Goal: Task Accomplishment & Management: Use online tool/utility

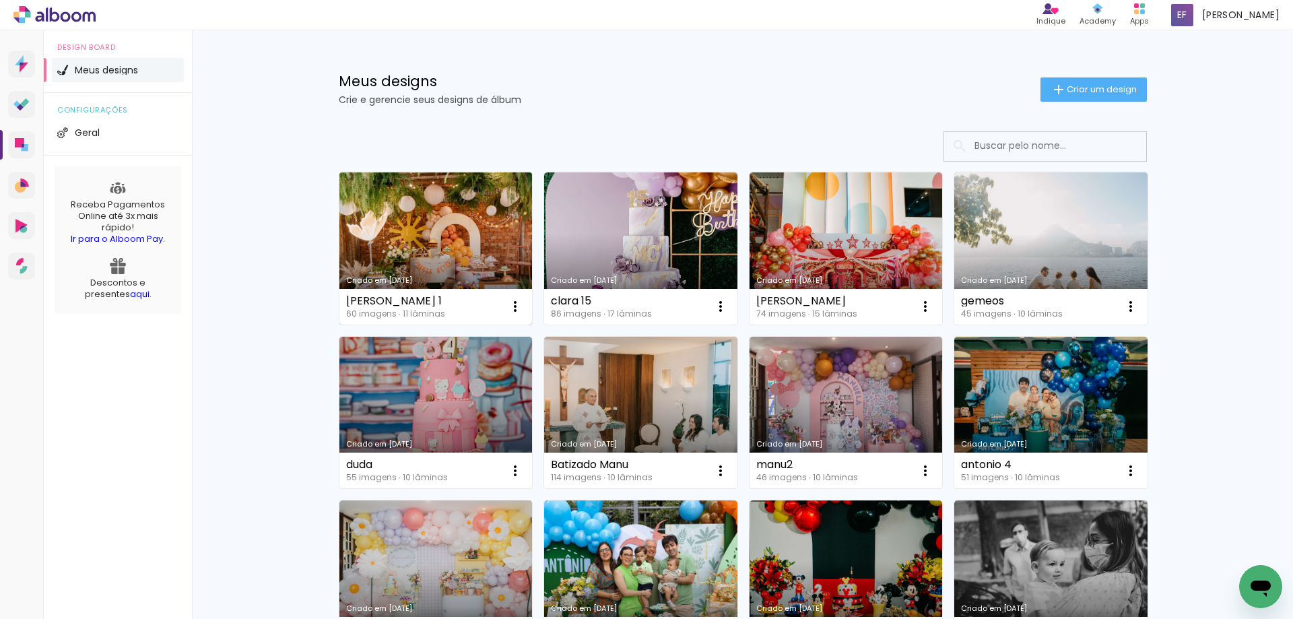
click at [479, 232] on link "Criado em [DATE]" at bounding box center [435, 248] width 193 height 152
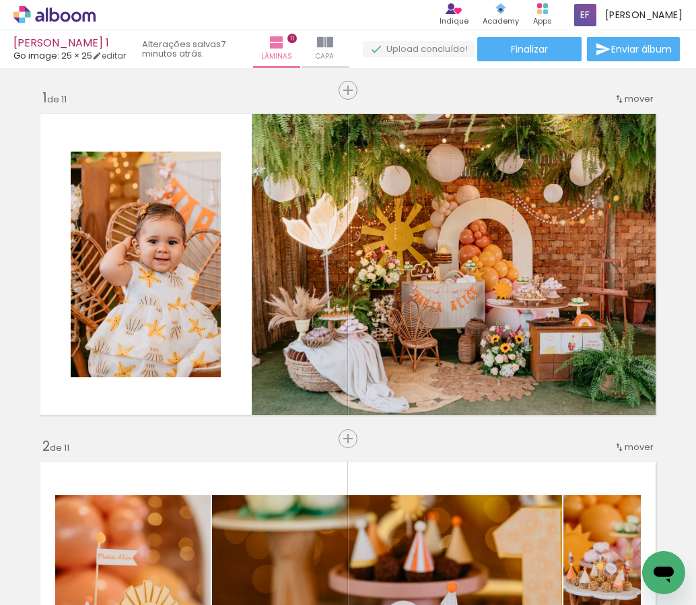
scroll to position [1623, 0]
